Goal: Communication & Community: Answer question/provide support

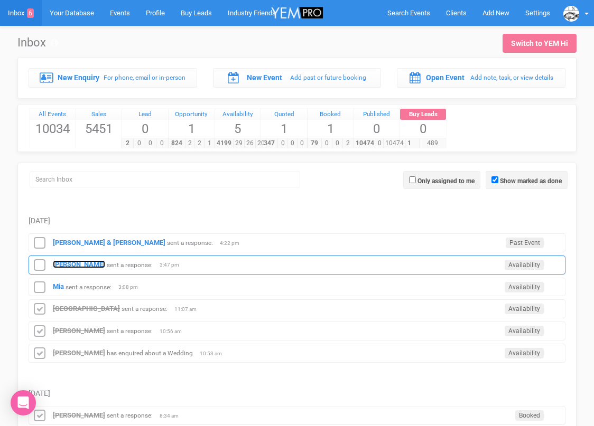
click at [80, 263] on strong "[PERSON_NAME]" at bounding box center [79, 265] width 52 height 8
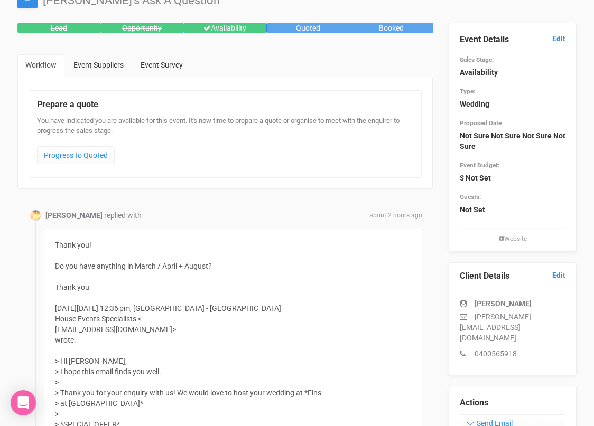
scroll to position [50, 0]
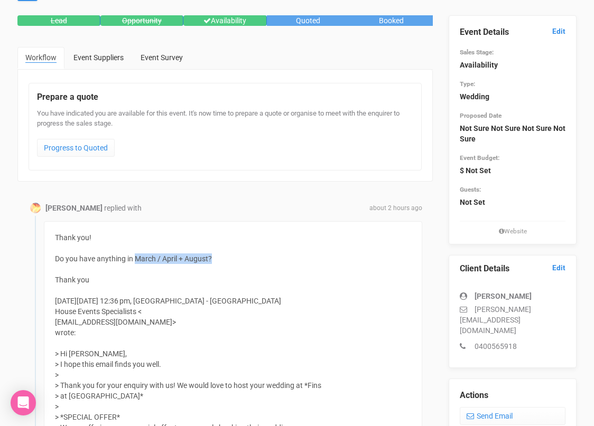
drag, startPoint x: 213, startPoint y: 257, endPoint x: 136, endPoint y: 258, distance: 77.2
copy div "March / April + August?"
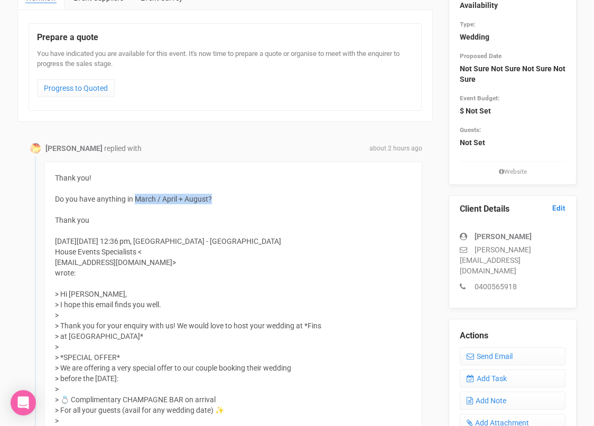
scroll to position [109, 0]
click at [489, 348] on link "Send Email" at bounding box center [513, 357] width 106 height 18
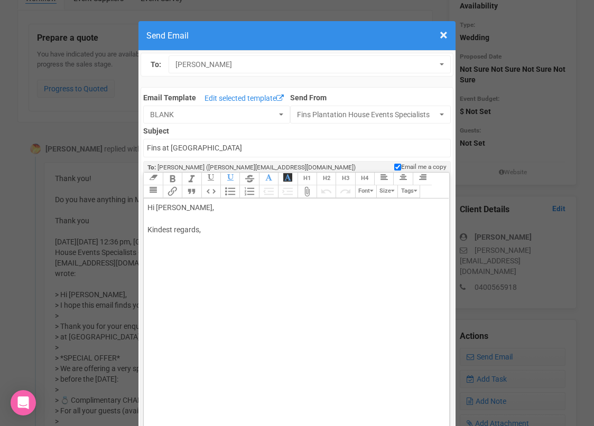
drag, startPoint x: 180, startPoint y: 206, endPoint x: 215, endPoint y: 208, distance: 34.5
click at [214, 208] on div "Hi [PERSON_NAME], Kindest regards," at bounding box center [294, 229] width 294 height 55
paste trix-editor "<br><br>Thanks for your message. <br><br><span style="background-color: rgb(255…"
click at [193, 238] on div "Hi [PERSON_NAME] Thanks for your message. March / April + August? Kindest regar…" at bounding box center [294, 252] width 294 height 100
click at [168, 250] on span "March / April + August?" at bounding box center [185, 252] width 77 height 8
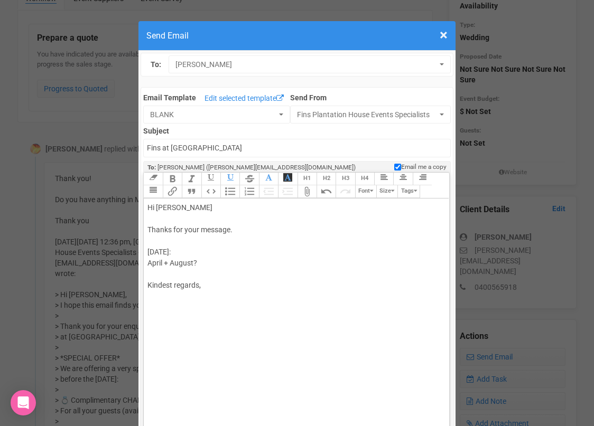
click at [172, 263] on span "[DATE]: A pril + August?" at bounding box center [172, 258] width 50 height 20
click at [175, 275] on div "Hi [PERSON_NAME] Thanks for your message. [DATE]: April [DATE]? Kindest regards," at bounding box center [294, 263] width 294 height 122
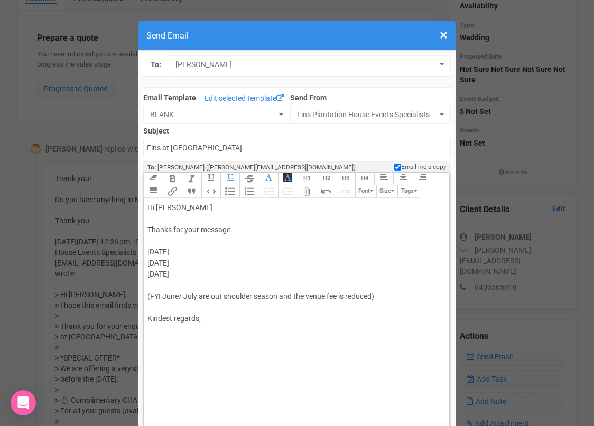
click at [373, 295] on span "[DATE]: [DATE] [DATE] (FYI June/ July are out shoulder season and the venue fee…" at bounding box center [260, 274] width 227 height 53
click at [368, 306] on div "Hi [PERSON_NAME] Thanks for your message. [DATE]: [DATE] [DATE] (FYI June/ July…" at bounding box center [294, 279] width 294 height 155
click at [222, 247] on div "Hi [PERSON_NAME] Thanks for your message. [DATE]: [DATE] [DATE] (FYI June/ July…" at bounding box center [294, 279] width 294 height 155
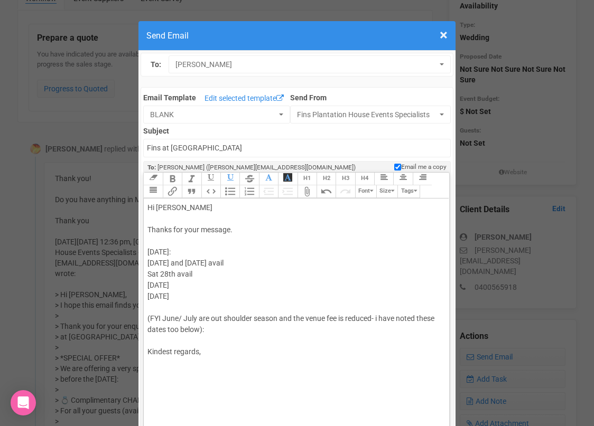
click at [177, 275] on span "[DATE]: [DATE] and [DATE] avail Sat 28th avail [DATE] [DATE] (FYI June/ July ar…" at bounding box center [290, 291] width 287 height 86
click at [221, 275] on div "Hi [PERSON_NAME] Thanks for your message. [DATE]: [DATE] and [DATE] avail [DATE…" at bounding box center [294, 291] width 294 height 178
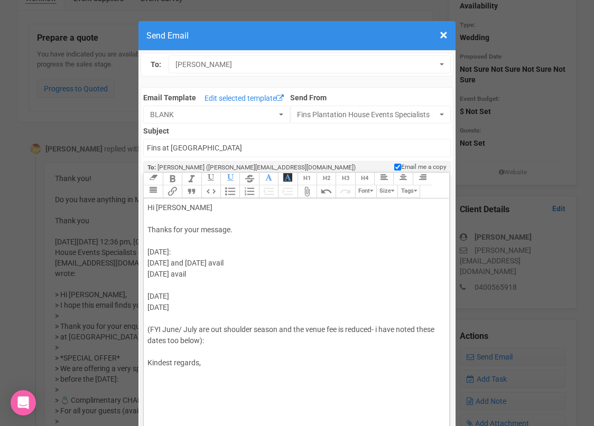
click at [194, 292] on div "Hi [PERSON_NAME] Thanks for your message. [DATE]: [DATE] and [DATE] avail [DATE…" at bounding box center [294, 296] width 294 height 189
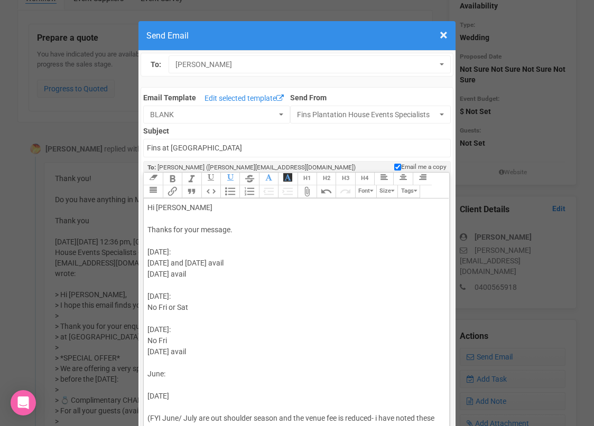
click at [164, 375] on span "[DATE]: [DATE] and [DATE] avail [DATE] avail [DATE]: No Fri or Sat [DATE]: No F…" at bounding box center [290, 341] width 287 height 186
click at [168, 385] on div "Hi [PERSON_NAME] Thanks for your message. [DATE]: [DATE] and [DATE] avail [DATE…" at bounding box center [294, 340] width 294 height 277
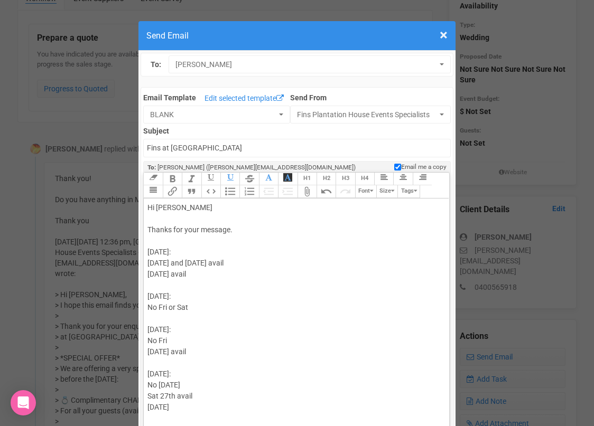
click at [175, 395] on span "[DATE]: [DATE] and [DATE] avail [DATE] avail [DATE]: No Fri or Sat [DATE]: No F…" at bounding box center [290, 346] width 287 height 197
click at [217, 396] on div "Hi [PERSON_NAME] Thanks for your message. [DATE]: [DATE] and [DATE] avail [DATE…" at bounding box center [294, 346] width 294 height 289
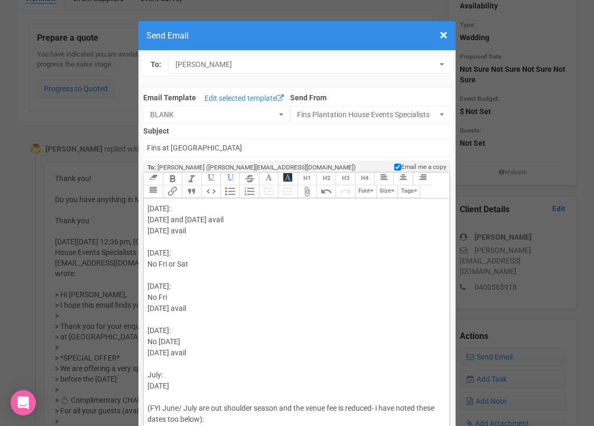
scroll to position [62, 0]
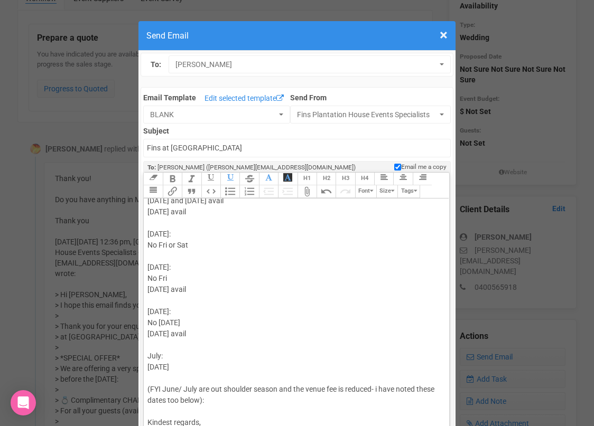
click at [151, 387] on span "[DATE]: [DATE] and [DATE] avail [DATE] avail [DATE]: No Fri or Sat [DATE]: No F…" at bounding box center [290, 294] width 287 height 219
click at [206, 400] on div "Hi [PERSON_NAME] Thanks for your message. [DATE]: [DATE] and [DATE] avail [DATE…" at bounding box center [294, 295] width 294 height 311
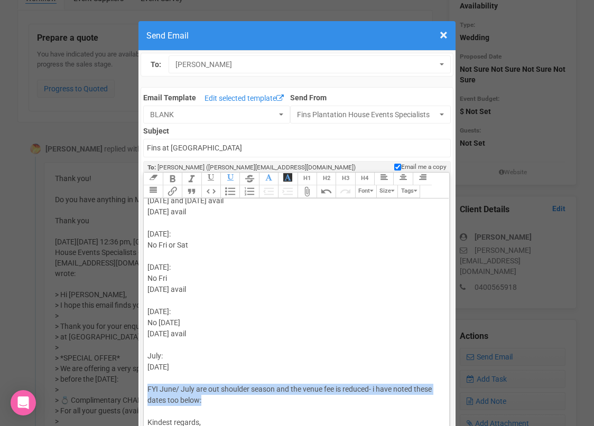
drag, startPoint x: 208, startPoint y: 401, endPoint x: 146, endPoint y: 392, distance: 62.0
click at [146, 392] on trix-editor "Hi [PERSON_NAME] Thanks for your message. [DATE]: [DATE] and [DATE] avail [DATE…" at bounding box center [296, 327] width 305 height 256
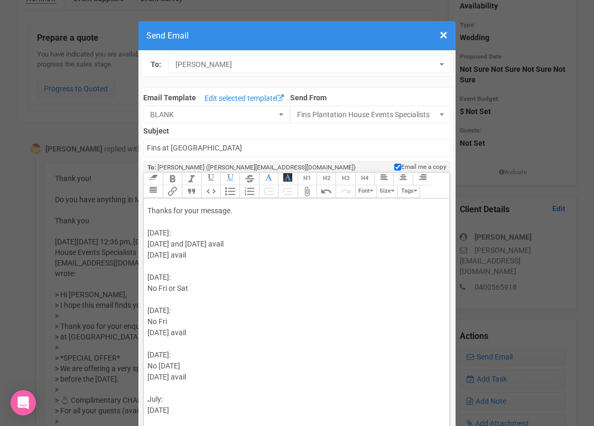
scroll to position [0, 0]
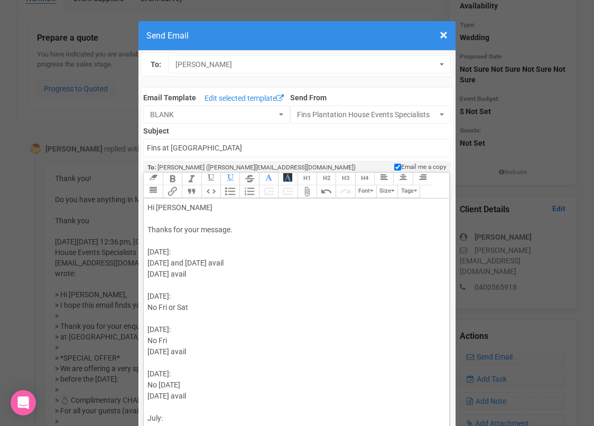
click at [212, 242] on div "Hi [PERSON_NAME] Thanks for your message. [DATE]: [DATE] and [DATE] avail [DATE…" at bounding box center [294, 352] width 294 height 300
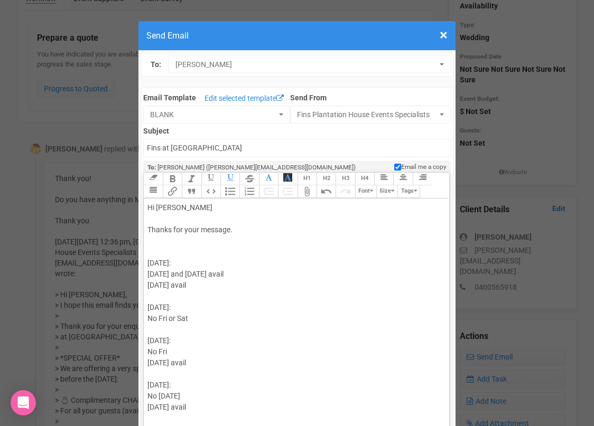
paste trix-editor "span style="background-color: rgb(255, 255, 255); font-family: Roboto, Helvetic…"
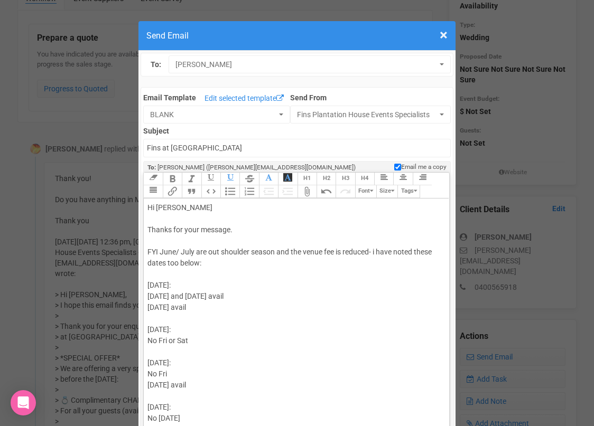
click at [198, 267] on span "FYI June/ July are out shoulder season and the venue fee is reduced- i have not…" at bounding box center [289, 258] width 284 height 20
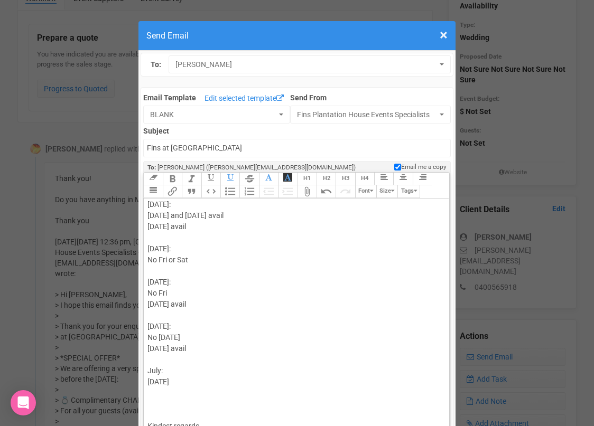
scroll to position [85, 0]
click at [170, 370] on div "Hi [PERSON_NAME] Thanks for your message. FYI June/ July are out shoulder seaso…" at bounding box center [294, 284] width 294 height 333
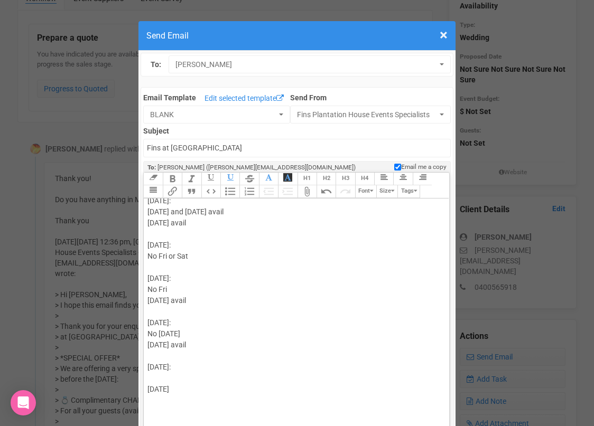
click at [193, 389] on div "Hi [PERSON_NAME] Thanks for your message. FYI June/ July are out shoulder seaso…" at bounding box center [294, 290] width 294 height 344
click at [189, 375] on div "Hi [PERSON_NAME] Thanks for your message. FYI June/ July are out shoulder seaso…" at bounding box center [294, 290] width 294 height 344
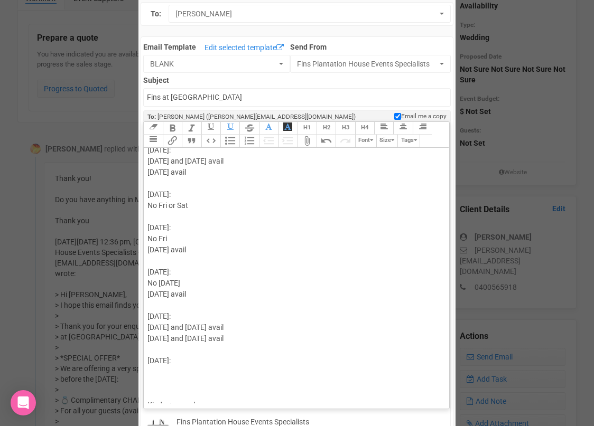
scroll to position [63, 0]
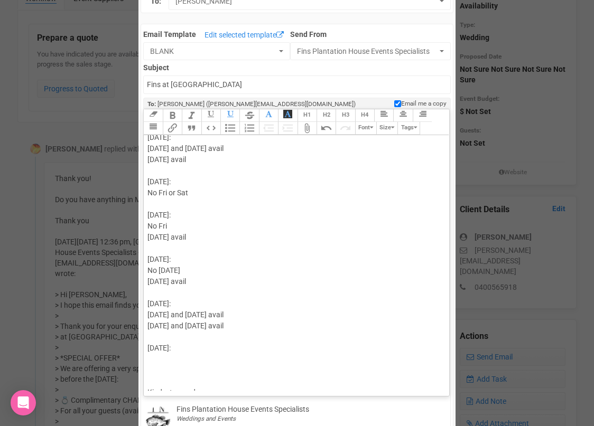
click at [170, 360] on div "Hi [PERSON_NAME] Thanks for your message. FYI June/ July are out shoulder seaso…" at bounding box center [294, 237] width 294 height 366
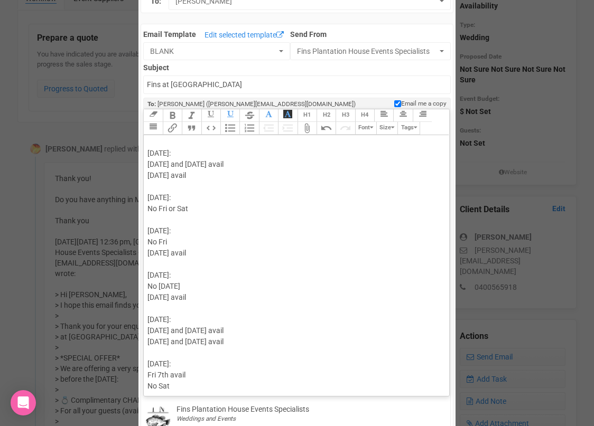
scroll to position [129, 0]
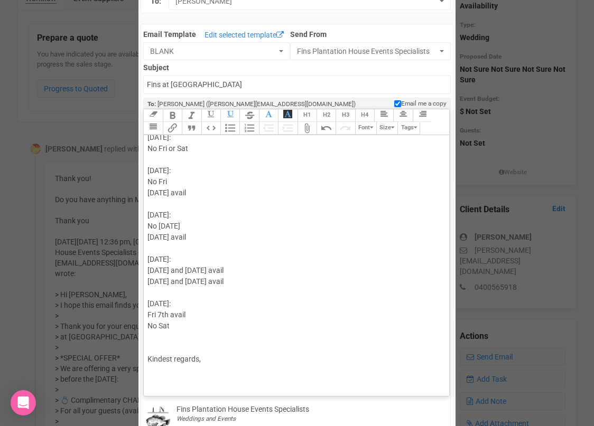
click at [162, 346] on div "Hi [PERSON_NAME] Thanks for your message. FYI June/ July are out shoulder seaso…" at bounding box center [294, 198] width 294 height 377
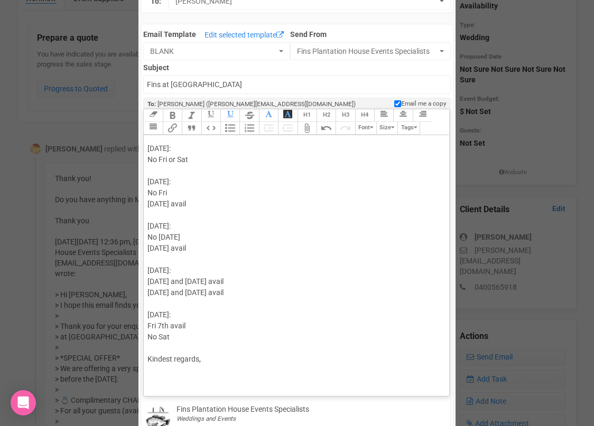
click at [216, 358] on div "Hi [PERSON_NAME] Thanks for your message. FYI June/ July are out shoulder seaso…" at bounding box center [294, 204] width 294 height 366
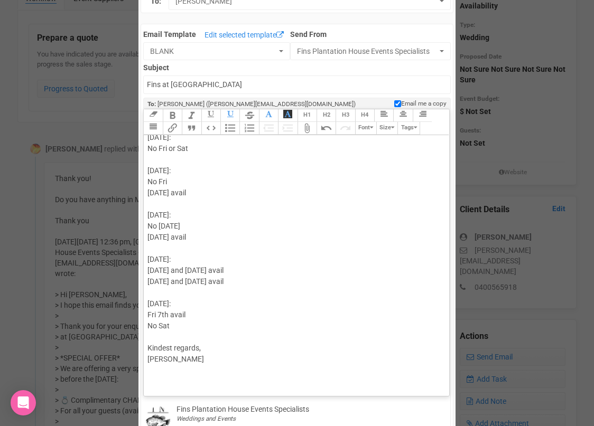
type trix-editor "<div>Hi [PERSON_NAME] <br><br>Thanks for your message. <br><br><span style="bac…"
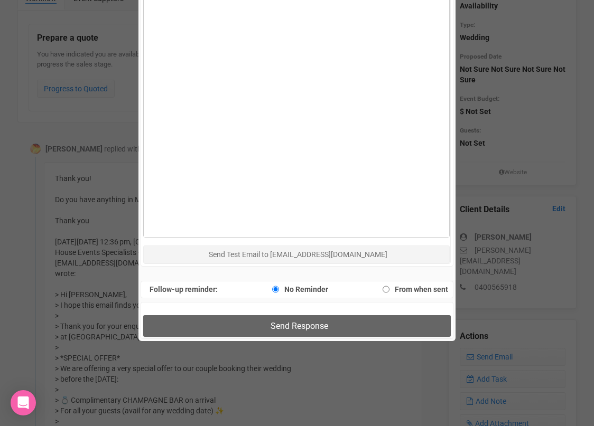
scroll to position [602, 0]
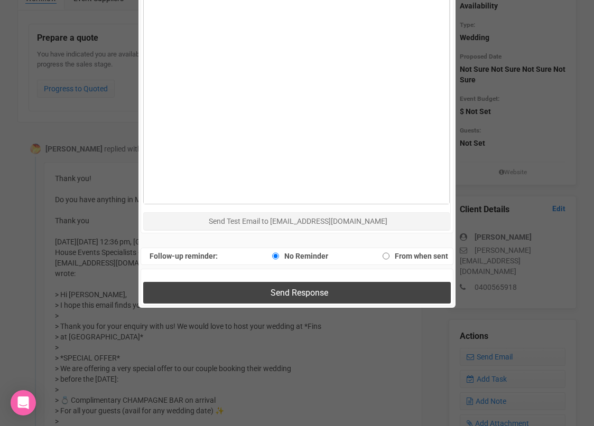
click at [245, 293] on button "Send Response" at bounding box center [296, 293] width 307 height 22
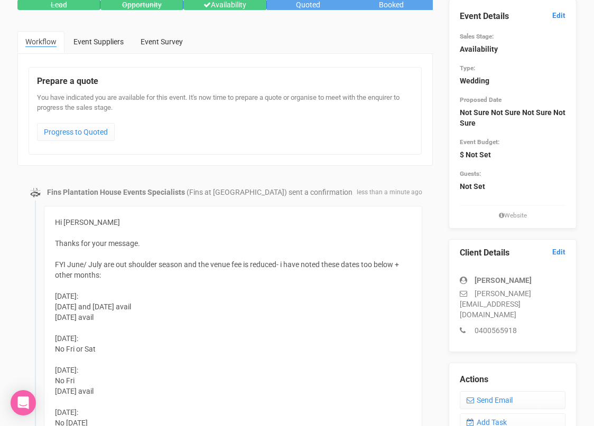
scroll to position [0, 0]
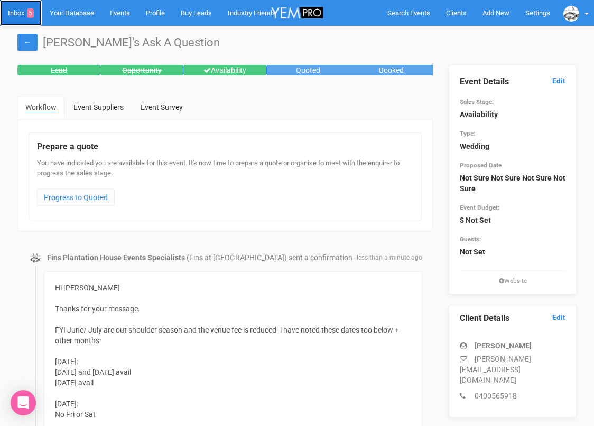
click at [18, 15] on link "Inbox 5" at bounding box center [21, 13] width 42 height 26
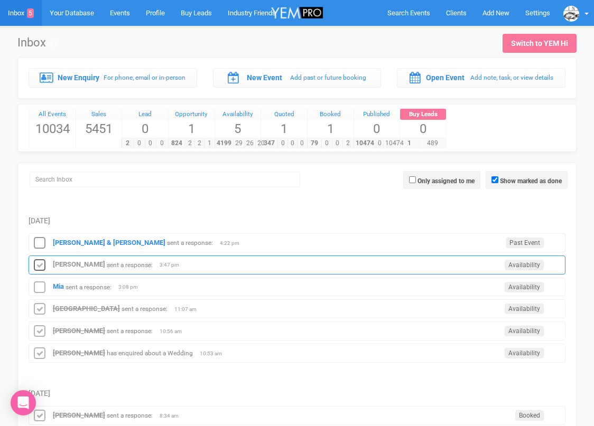
click at [41, 262] on icon at bounding box center [40, 266] width 16 height 14
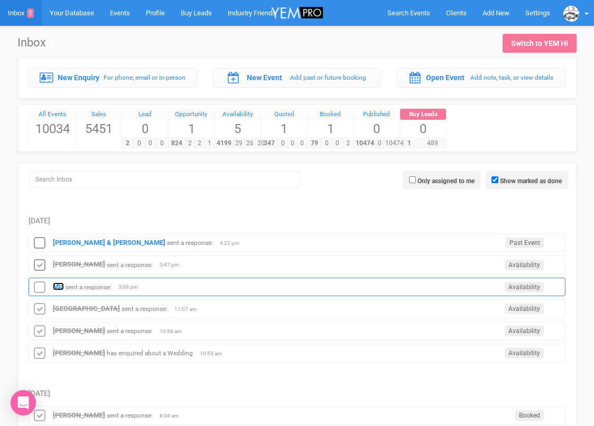
click at [61, 284] on strong "Mia" at bounding box center [58, 287] width 11 height 8
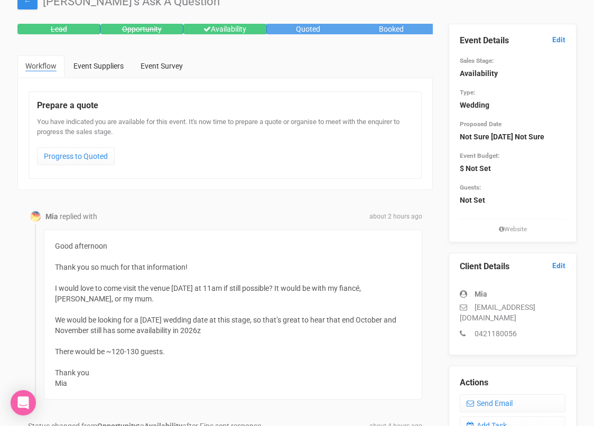
scroll to position [46, 0]
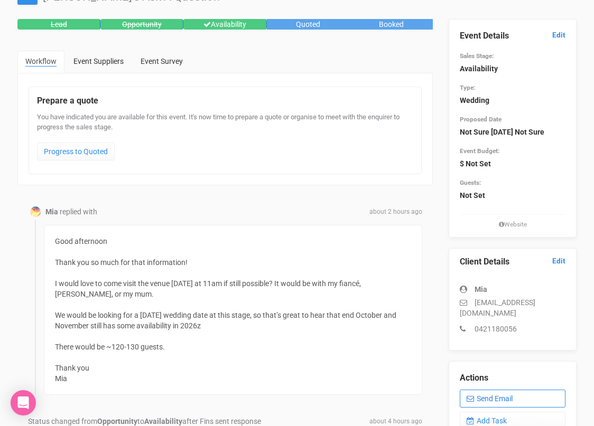
click at [484, 408] on link "Send Email" at bounding box center [513, 399] width 106 height 18
